Goal: Navigation & Orientation: Find specific page/section

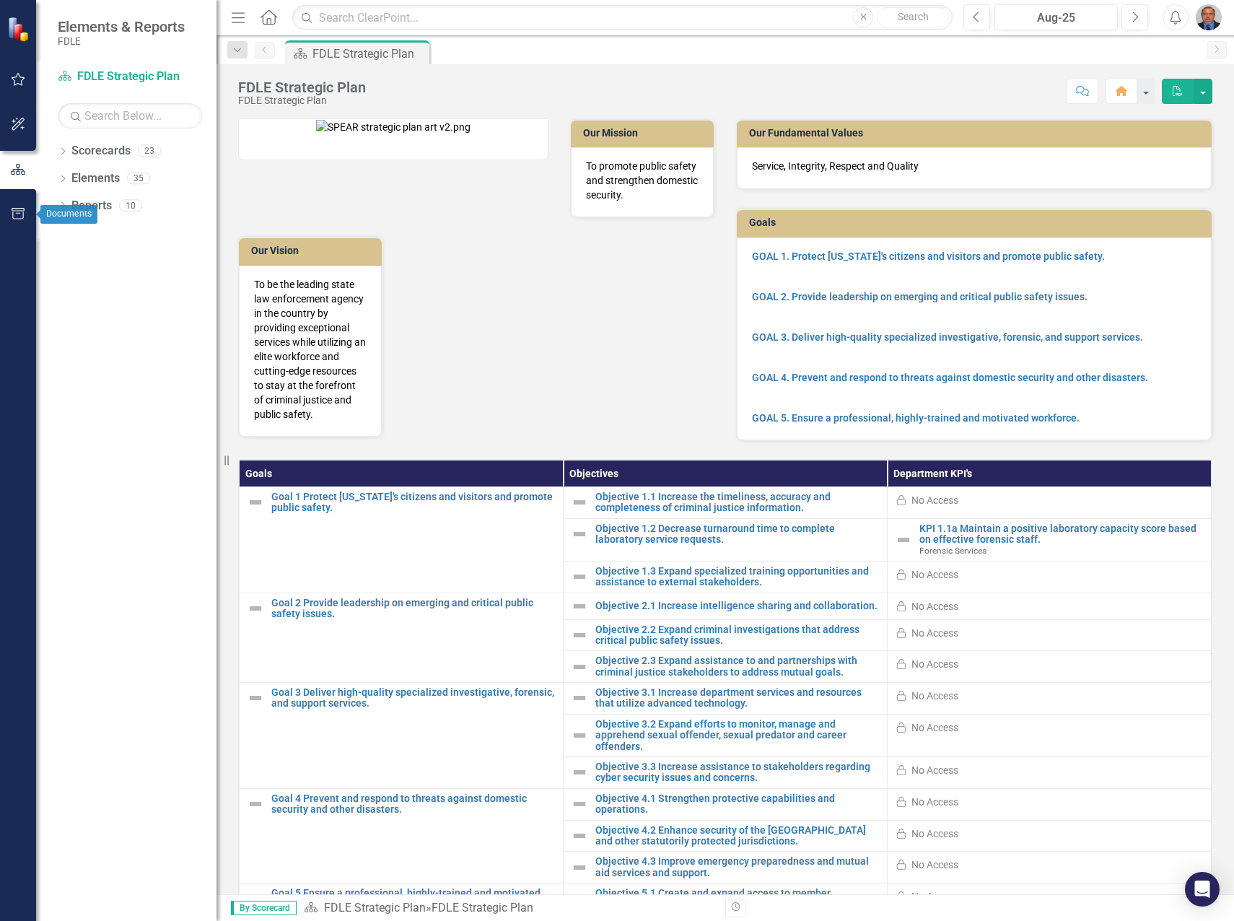
click at [17, 213] on icon "button" at bounding box center [18, 214] width 15 height 12
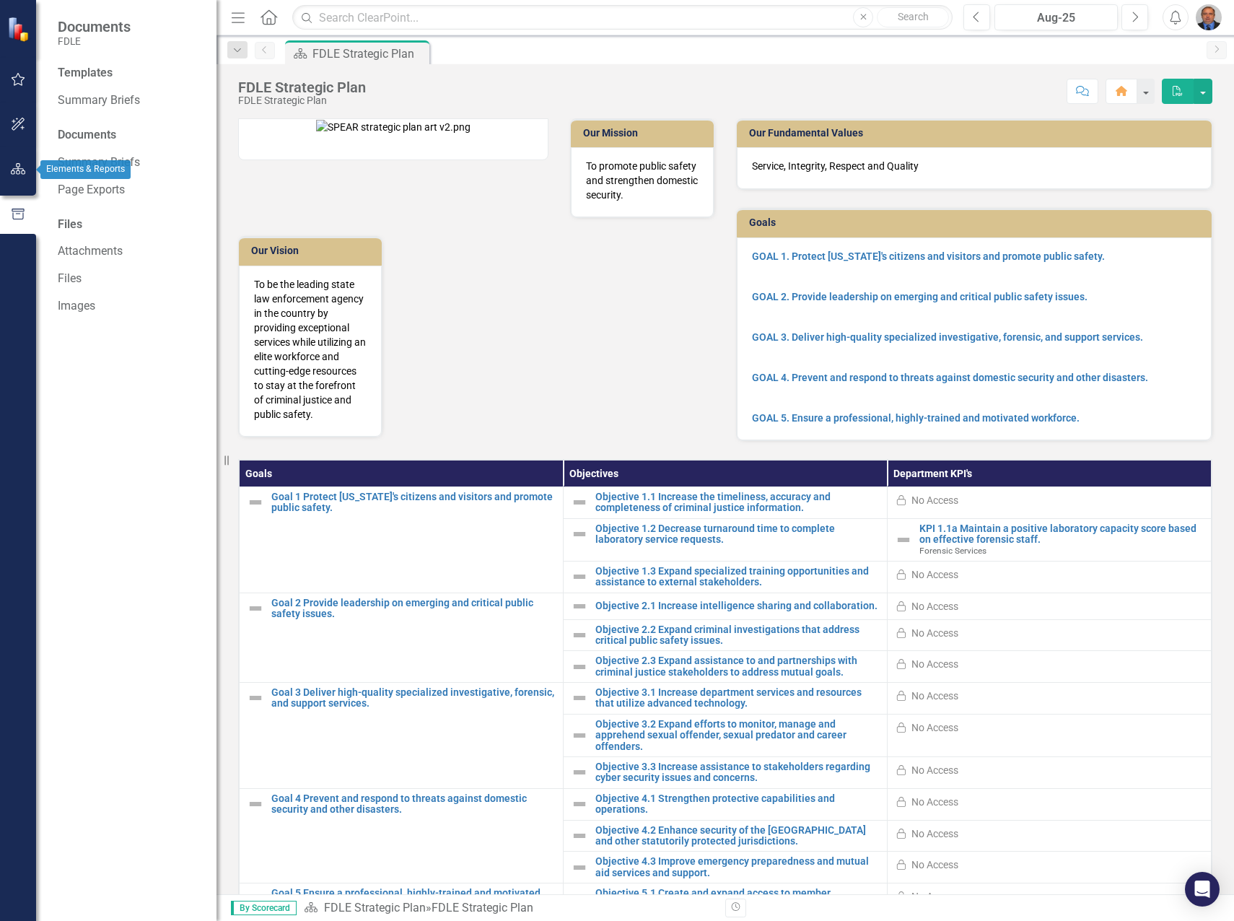
click at [18, 167] on icon "button" at bounding box center [18, 169] width 15 height 12
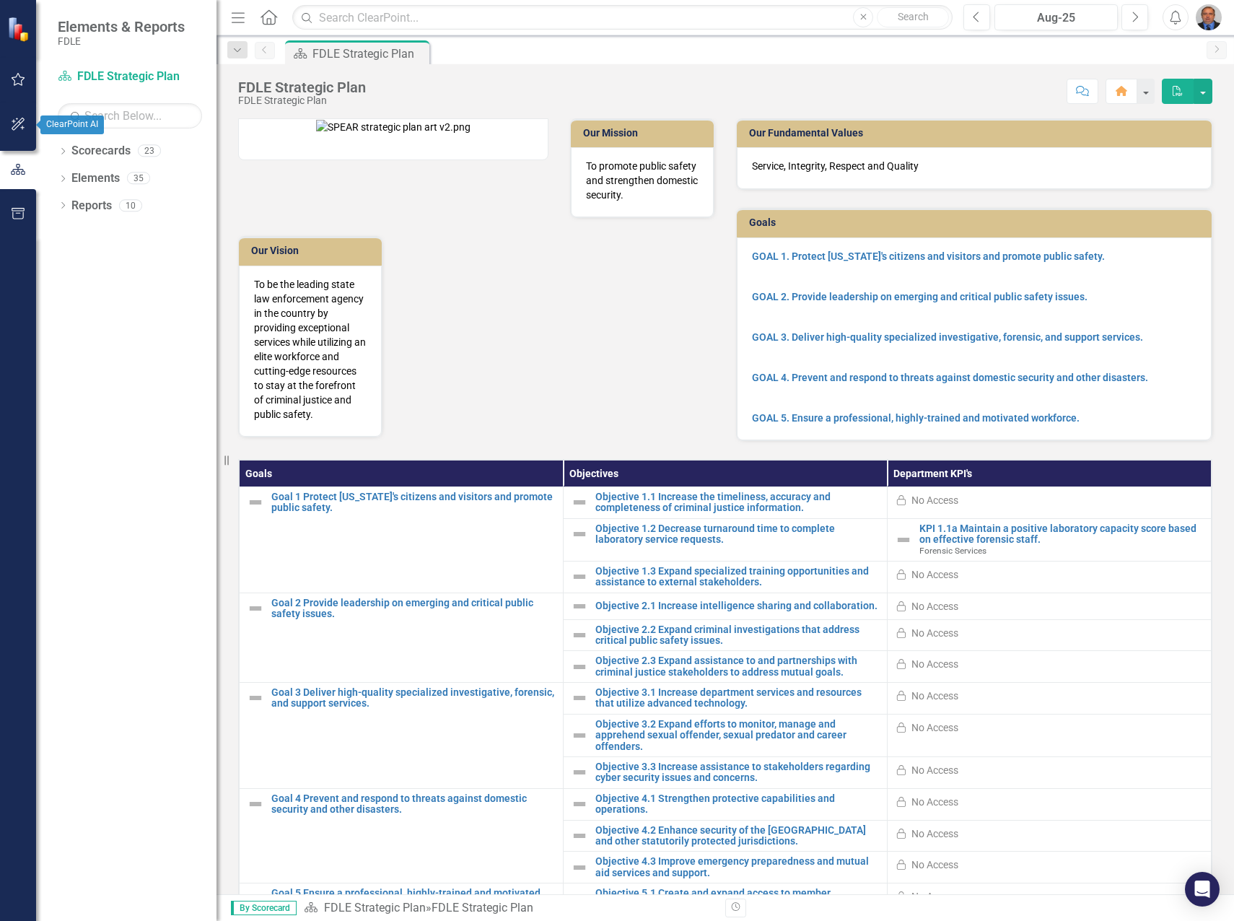
click at [17, 119] on icon "button" at bounding box center [18, 124] width 13 height 13
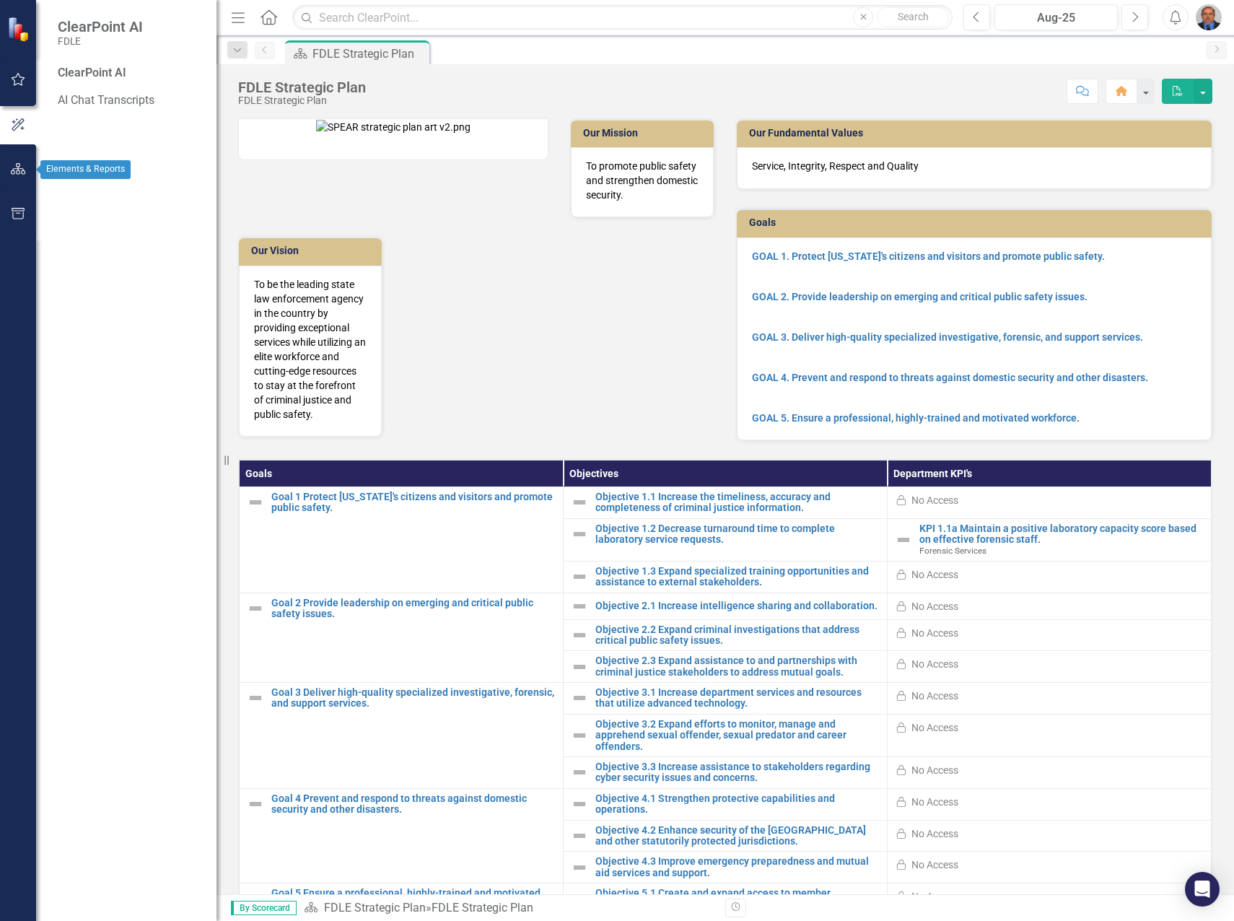
click at [15, 168] on icon "button" at bounding box center [18, 169] width 15 height 12
click at [62, 177] on icon "Dropdown" at bounding box center [63, 180] width 10 height 8
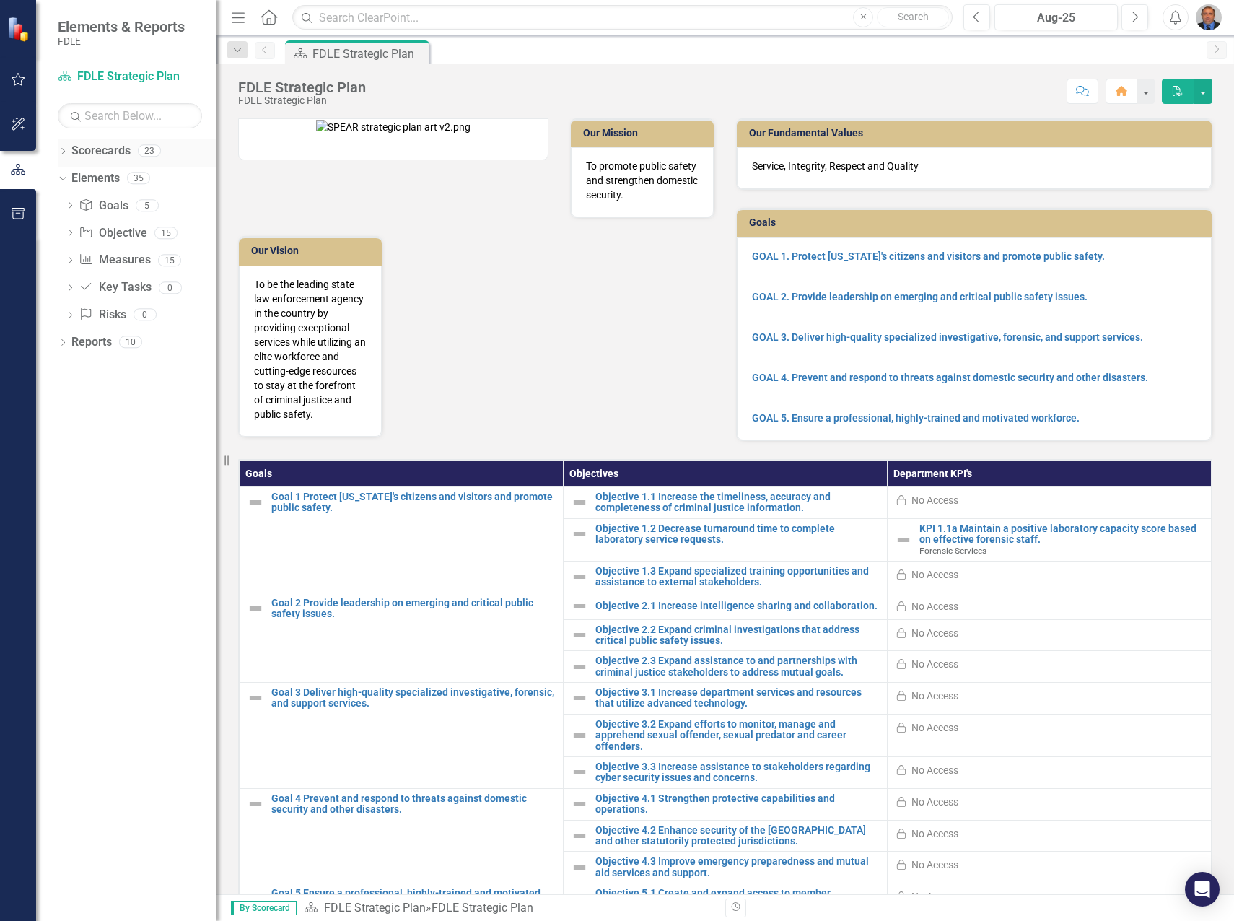
click at [61, 154] on icon "Dropdown" at bounding box center [63, 153] width 10 height 8
click at [69, 229] on icon "Dropdown" at bounding box center [70, 232] width 11 height 9
click at [86, 264] on div "Dropdown" at bounding box center [84, 260] width 11 height 12
click at [102, 288] on icon "Dropdown" at bounding box center [99, 287] width 11 height 9
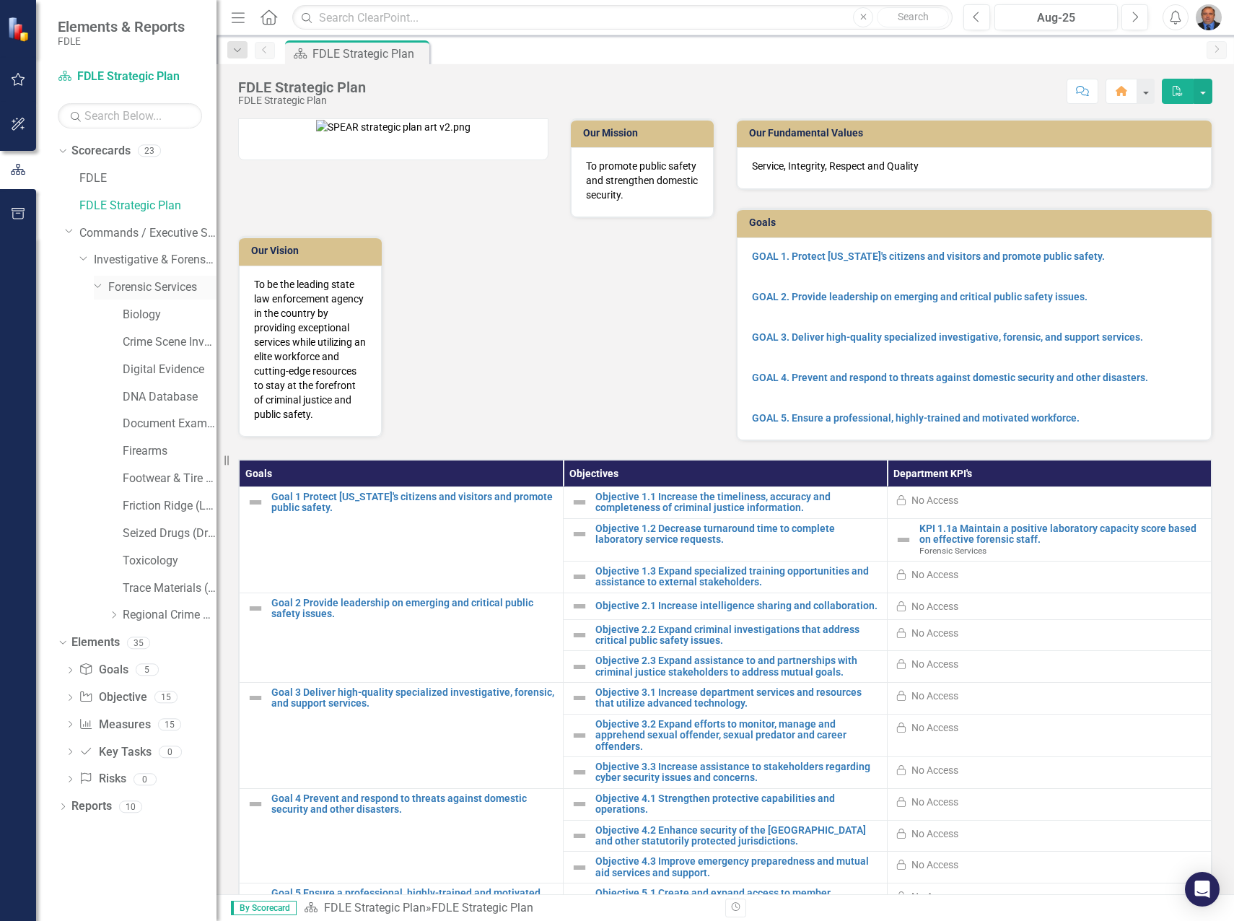
click at [188, 286] on link "Forensic Services" at bounding box center [162, 287] width 108 height 17
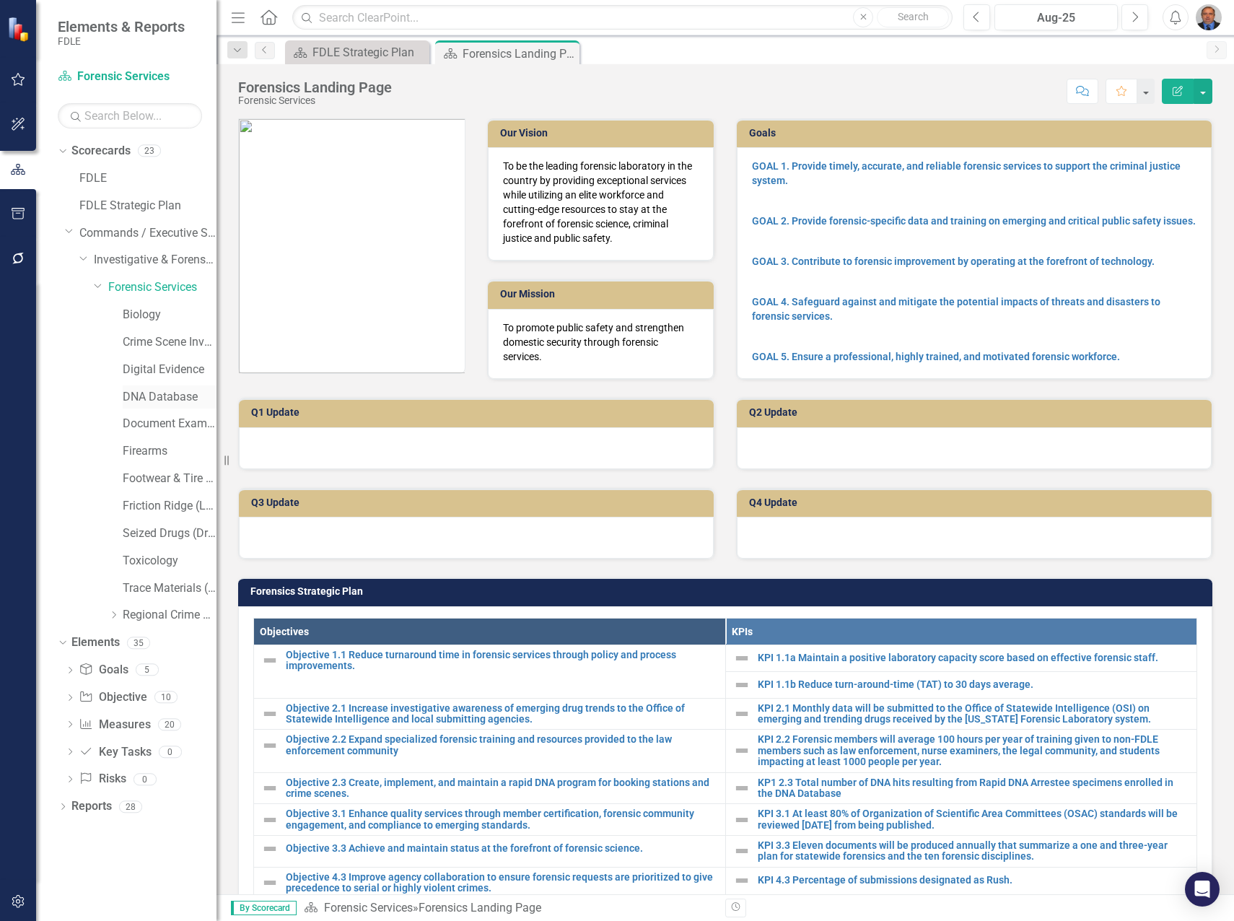
click at [169, 393] on link "DNA Database" at bounding box center [170, 397] width 94 height 17
